Goal: Task Accomplishment & Management: Complete application form

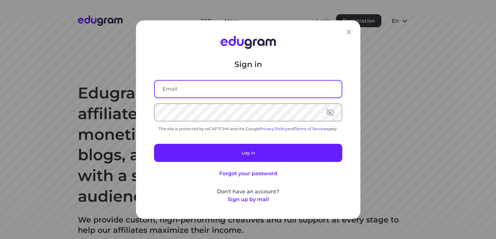
type input "nvduong1406@gmail.com"
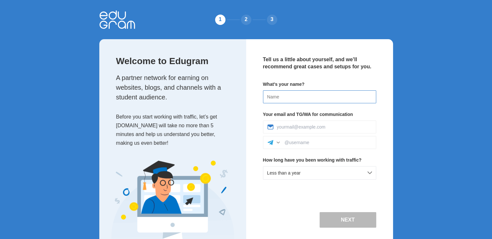
click at [300, 98] on input at bounding box center [319, 96] width 113 height 13
type input "[PERSON_NAME]"
type input "[EMAIL_ADDRESS][DOMAIN_NAME]"
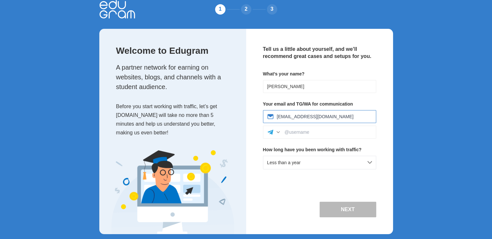
scroll to position [16, 0]
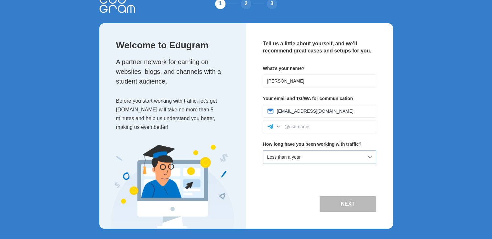
click at [306, 156] on div "Less than a year" at bounding box center [319, 157] width 113 height 14
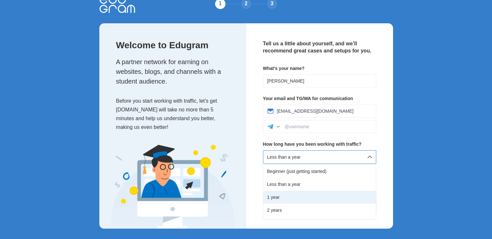
click at [283, 192] on div "1 year" at bounding box center [319, 196] width 112 height 13
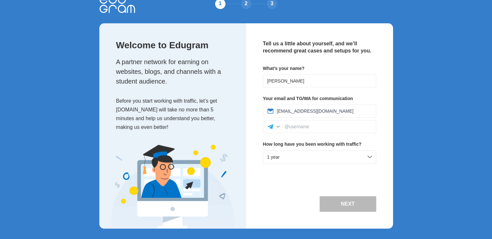
click at [341, 203] on button "Next" at bounding box center [347, 204] width 57 height 16
click at [306, 125] on input at bounding box center [327, 126] width 87 height 5
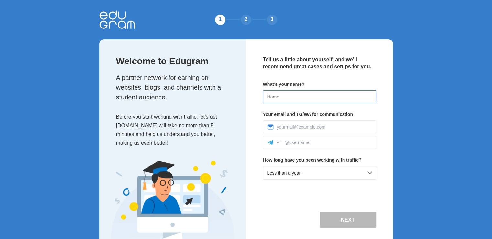
click at [304, 99] on input at bounding box center [319, 96] width 113 height 13
type input "[PERSON_NAME]"
type input "[EMAIL_ADDRESS][DOMAIN_NAME]"
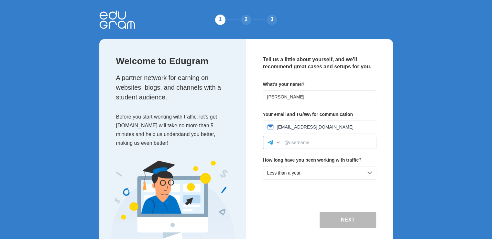
click at [309, 142] on input at bounding box center [327, 142] width 87 height 5
click at [277, 143] on div at bounding box center [278, 142] width 6 height 6
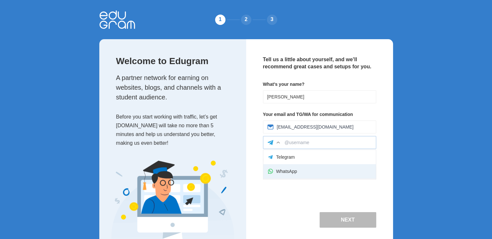
click at [289, 172] on div "WhatsApp" at bounding box center [319, 171] width 112 height 14
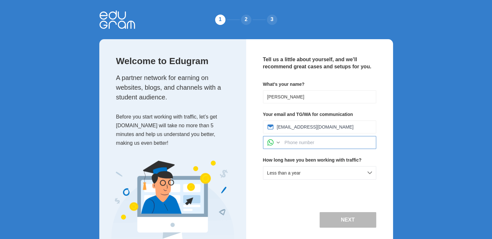
click at [305, 144] on input at bounding box center [327, 142] width 87 height 5
type input "+84373502658"
click at [291, 207] on div "Next" at bounding box center [319, 215] width 113 height 23
click at [334, 213] on button "Next" at bounding box center [347, 220] width 57 height 16
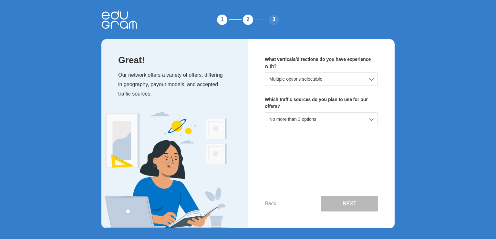
click at [333, 216] on body at bounding box center [248, 119] width 496 height 239
click at [259, 64] on div "What verticals/directions do you have experience with? Multiple options selecta…" at bounding box center [321, 133] width 147 height 189
click at [294, 74] on div "Multiple options selectable" at bounding box center [321, 79] width 113 height 14
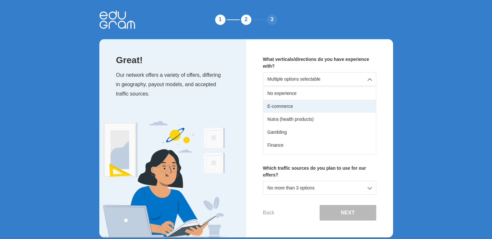
click at [287, 102] on div "E-commerce" at bounding box center [319, 106] width 112 height 13
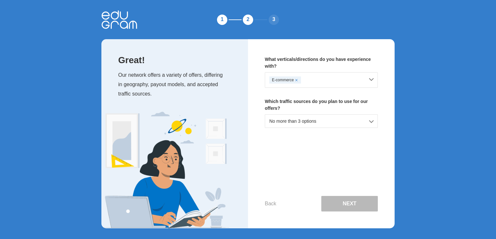
click at [359, 121] on div "No more than 3 options" at bounding box center [321, 121] width 113 height 14
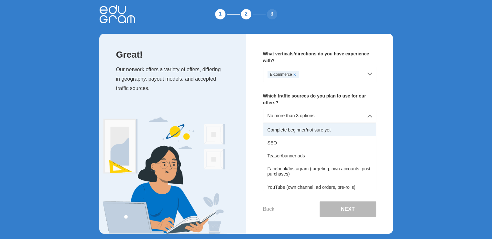
scroll to position [10, 0]
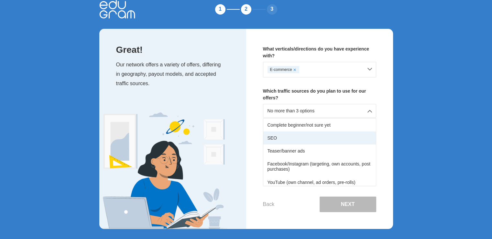
click at [271, 136] on div "SEO" at bounding box center [319, 137] width 112 height 13
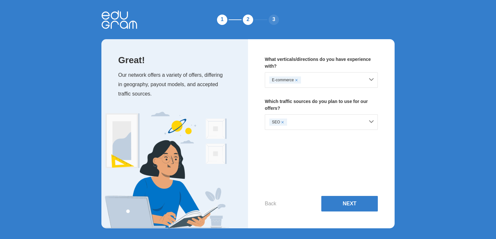
click at [371, 120] on div "SEO" at bounding box center [321, 122] width 113 height 16
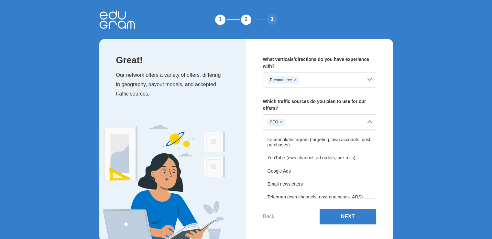
scroll to position [65, 0]
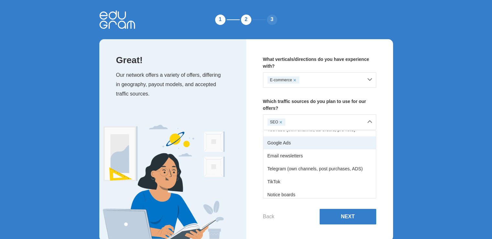
click at [290, 144] on div "Google Ads" at bounding box center [319, 142] width 112 height 13
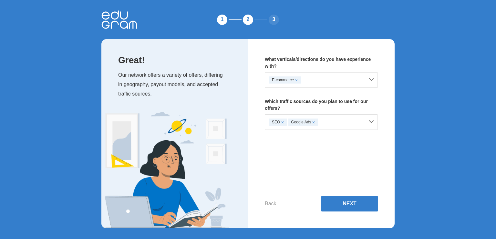
click at [349, 119] on div "SEO Google Ads" at bounding box center [317, 121] width 95 height 7
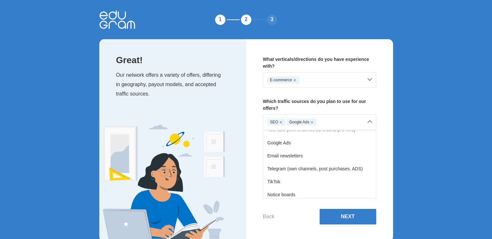
scroll to position [80, 0]
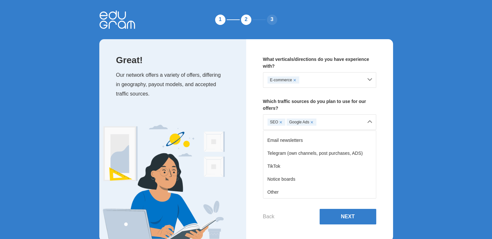
click at [252, 178] on div "What verticals/directions do you have experience with? E-commerce Which traffic…" at bounding box center [319, 140] width 147 height 202
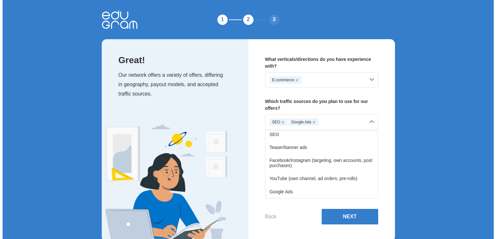
scroll to position [16, 0]
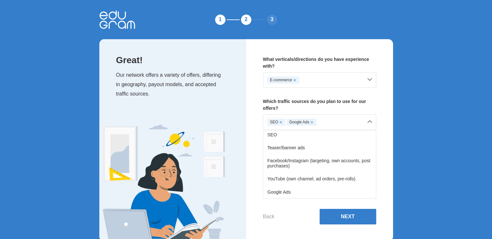
click at [253, 176] on div "What verticals/directions do you have experience with? E-commerce Which traffic…" at bounding box center [319, 140] width 147 height 202
click at [339, 212] on button "Next" at bounding box center [347, 216] width 57 height 16
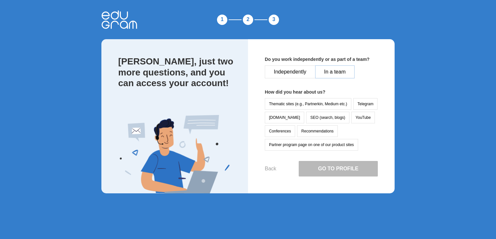
click at [333, 70] on button "In a team" at bounding box center [335, 71] width 40 height 13
click at [314, 127] on button "Recommendations" at bounding box center [317, 131] width 41 height 12
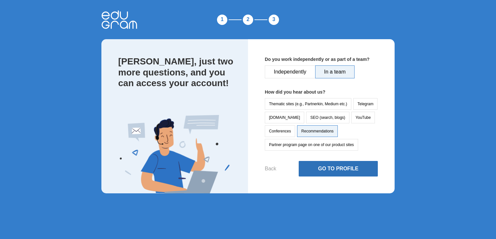
click at [326, 165] on button "Go to Profile" at bounding box center [338, 169] width 79 height 16
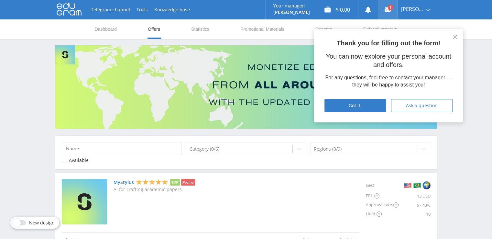
click at [391, 11] on use at bounding box center [387, 9] width 6 height 5
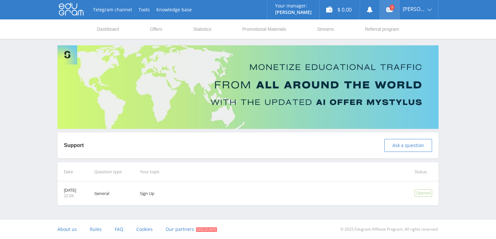
click at [396, 7] on link at bounding box center [389, 9] width 19 height 19
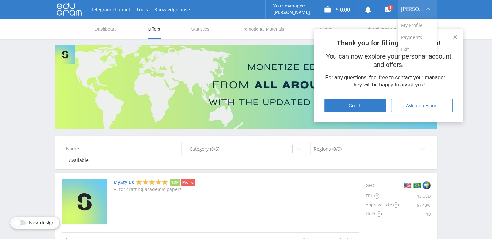
click at [419, 12] on div "[PERSON_NAME]" at bounding box center [417, 9] width 39 height 19
click at [419, 34] on link "Payments" at bounding box center [417, 37] width 39 height 12
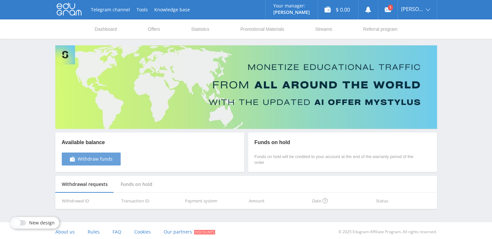
click at [79, 157] on span "Withdraw funds" at bounding box center [95, 158] width 35 height 5
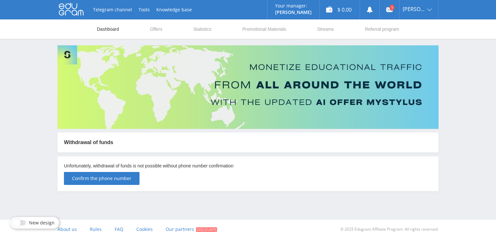
click at [110, 29] on link "Dashboard" at bounding box center [108, 28] width 24 height 19
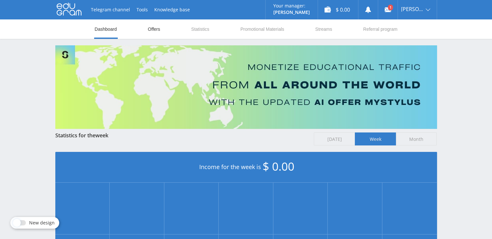
click at [155, 26] on link "Offers" at bounding box center [154, 28] width 14 height 19
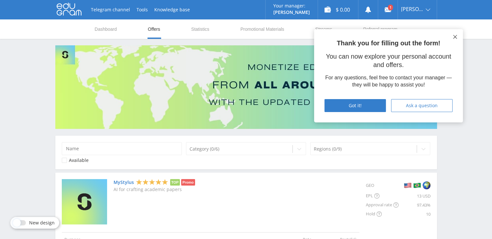
click at [454, 38] on icon at bounding box center [455, 37] width 4 height 4
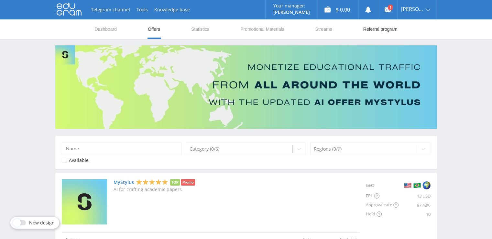
click at [378, 29] on link "Referral program" at bounding box center [380, 28] width 36 height 19
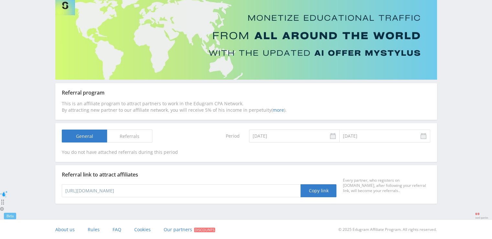
scroll to position [17, 0]
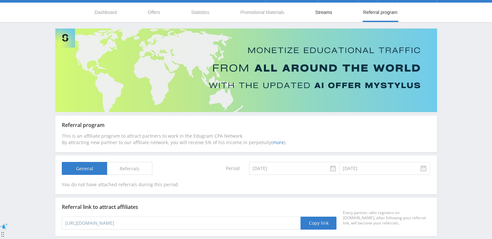
click at [324, 15] on link "Streams" at bounding box center [323, 12] width 18 height 19
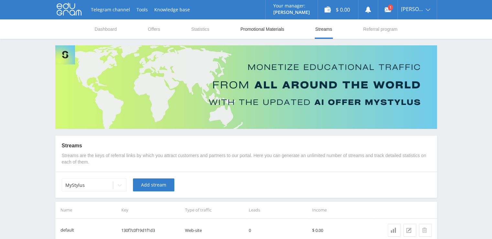
click at [264, 27] on link "Promotional Materials" at bounding box center [261, 28] width 45 height 19
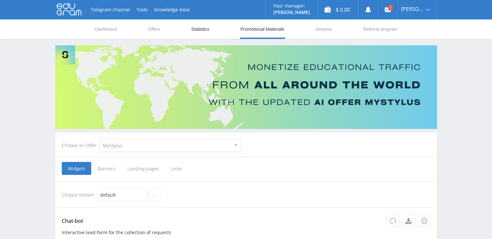
click at [197, 31] on link "Statistics" at bounding box center [199, 28] width 19 height 19
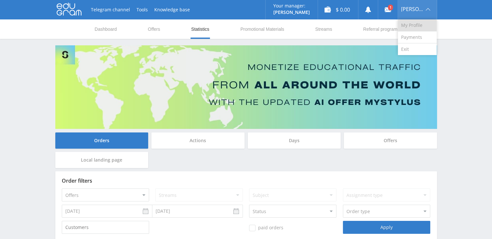
click at [422, 27] on link "My Profile" at bounding box center [417, 25] width 39 height 12
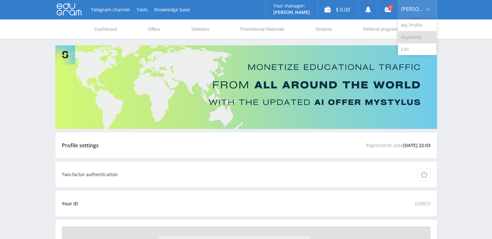
click at [415, 35] on link "Payments" at bounding box center [417, 37] width 39 height 12
